Goal: Task Accomplishment & Management: Use online tool/utility

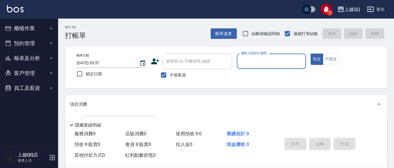
click at [39, 30] on button "櫃檯作業" at bounding box center [28, 28] width 53 height 15
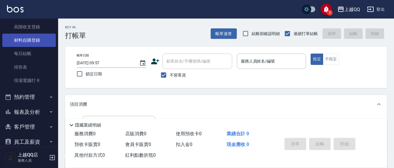
scroll to position [94, 0]
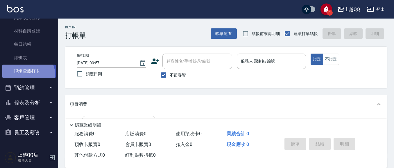
click at [25, 75] on link "現場電腦打卡" at bounding box center [28, 71] width 53 height 13
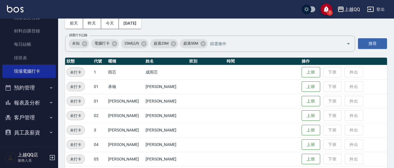
scroll to position [58, 0]
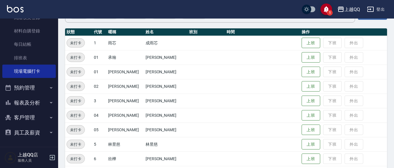
click at [20, 100] on button "報表及分析" at bounding box center [28, 103] width 53 height 15
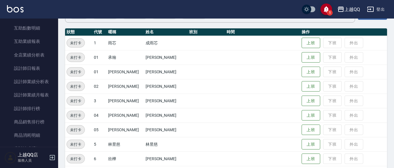
scroll to position [240, 0]
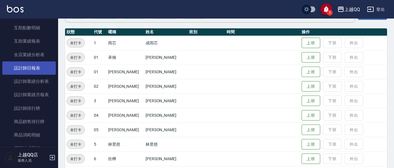
click at [26, 70] on link "設計師日報表" at bounding box center [28, 68] width 53 height 13
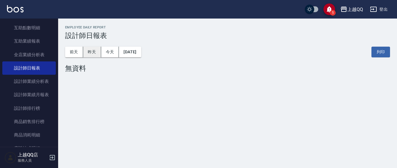
click at [94, 48] on button "昨天" at bounding box center [92, 52] width 18 height 11
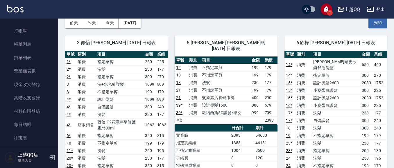
scroll to position [7, 0]
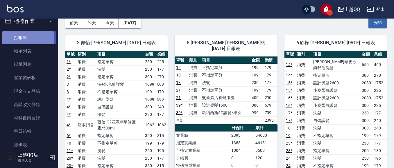
click at [16, 40] on link "打帳單" at bounding box center [28, 37] width 53 height 13
